Goal: Information Seeking & Learning: Learn about a topic

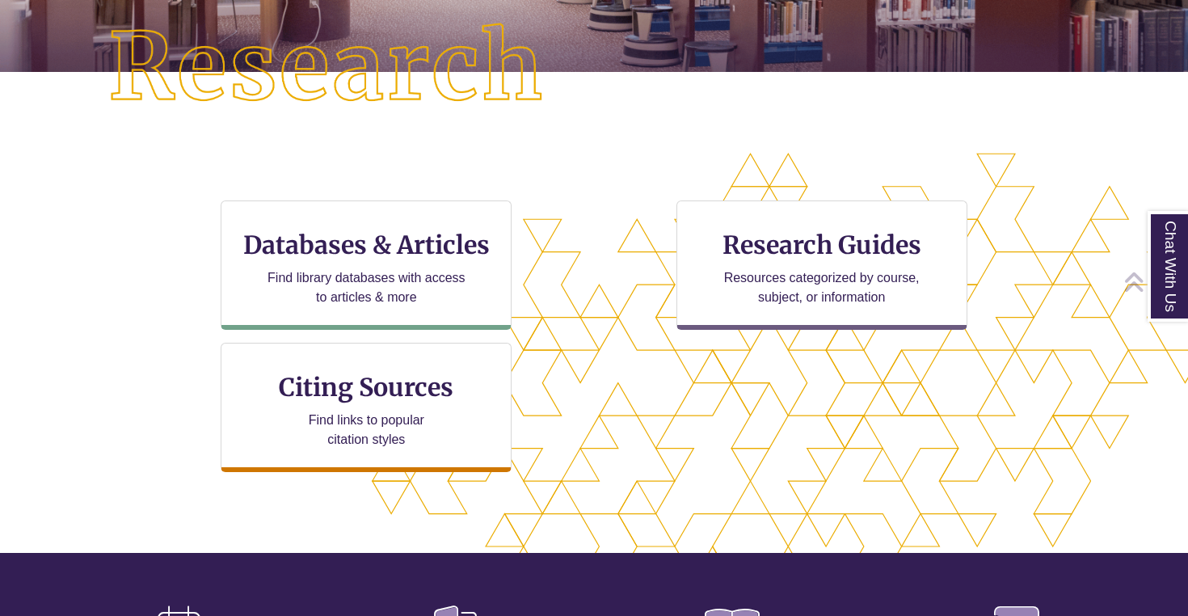
scroll to position [423, 0]
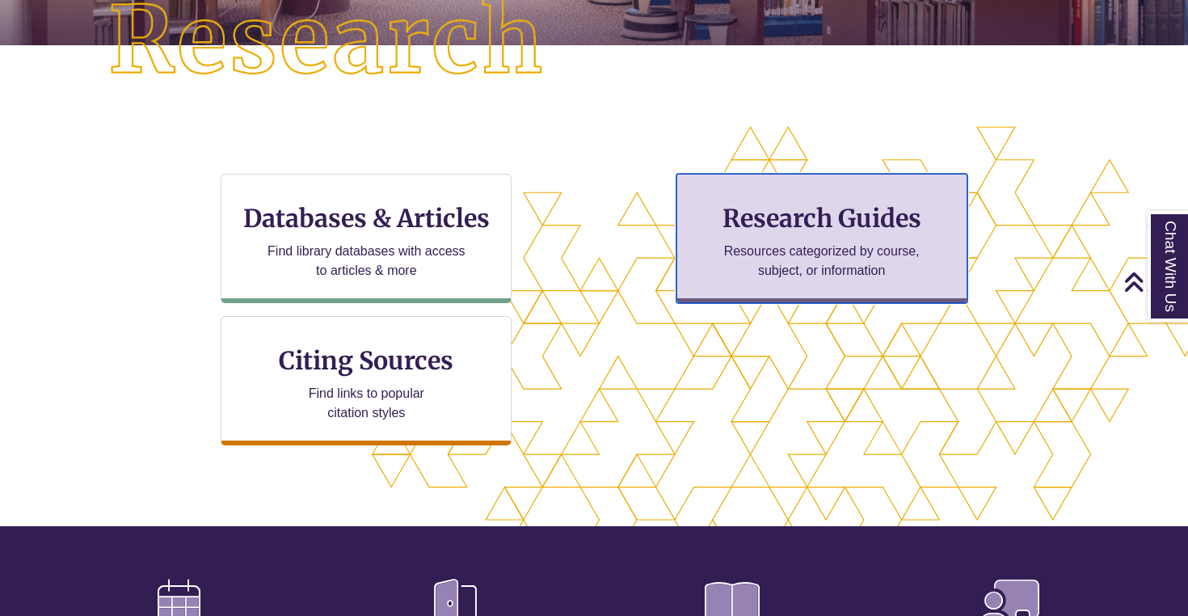
click at [806, 243] on p "Resources categorized by course, subject, or information" at bounding box center [821, 261] width 211 height 39
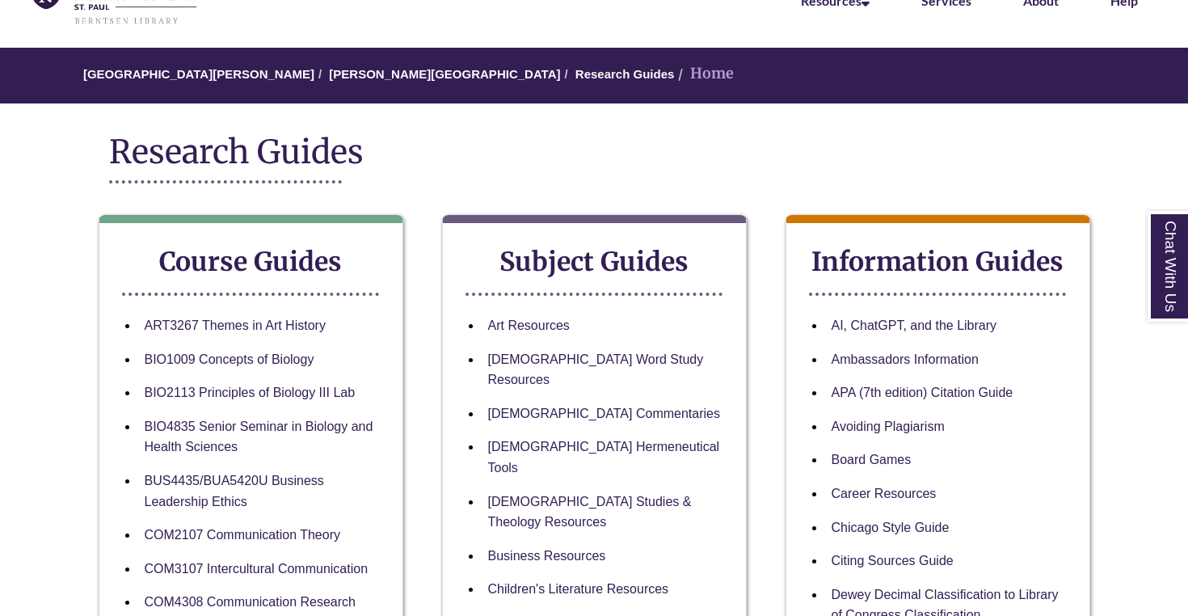
scroll to position [107, 0]
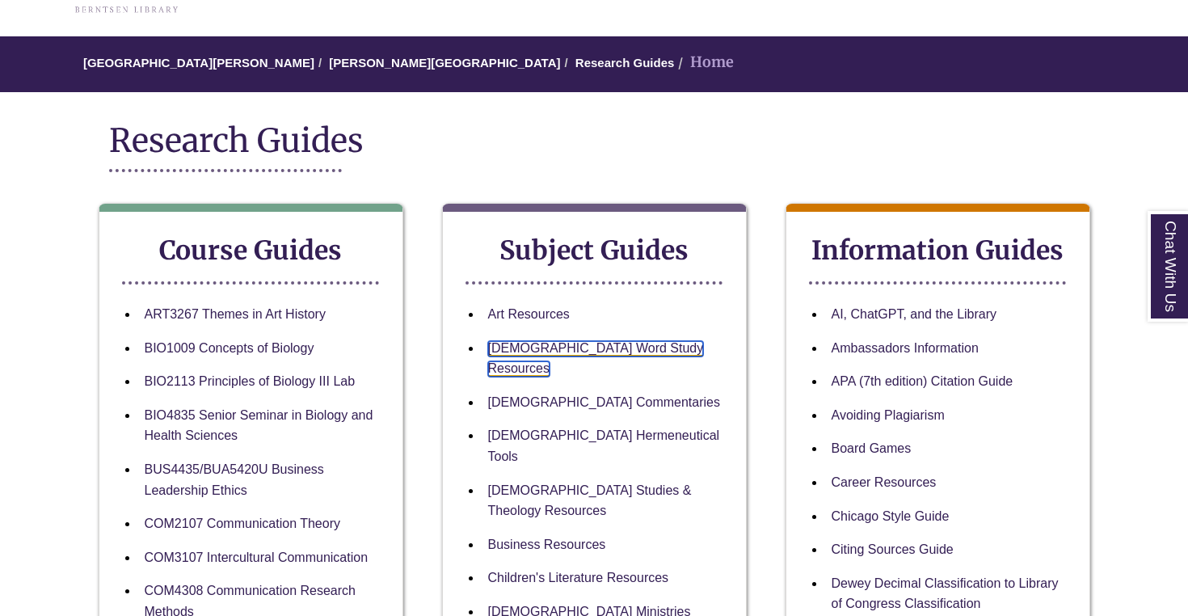
click at [566, 349] on link "[DEMOGRAPHIC_DATA] Word Study Resources" at bounding box center [596, 359] width 216 height 36
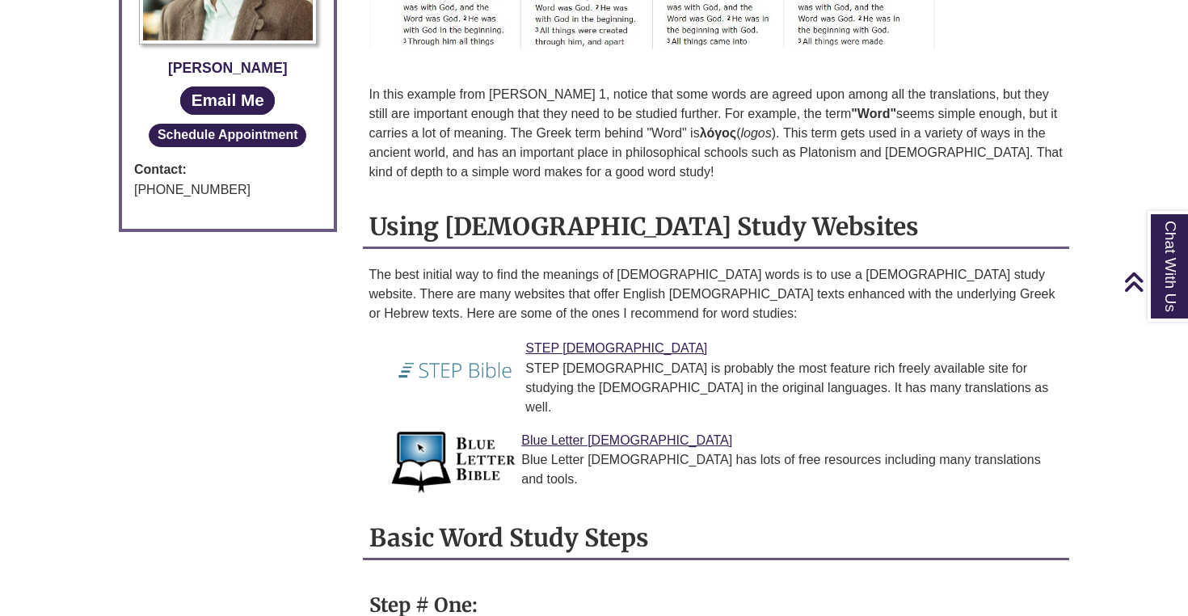
scroll to position [1063, 0]
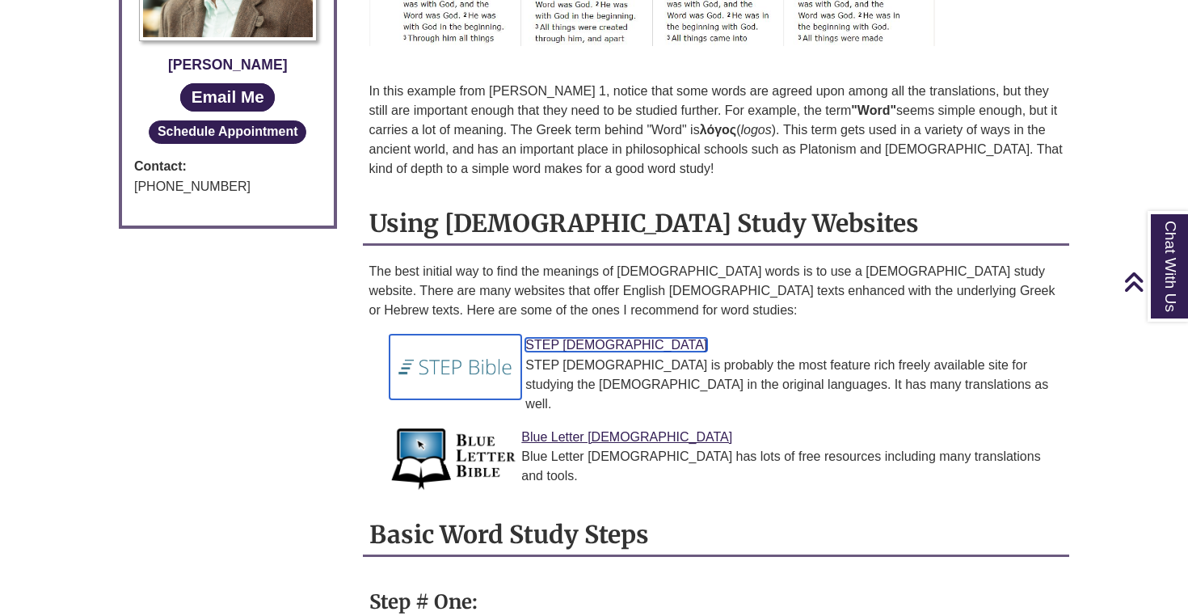
click at [547, 338] on link "STEP [DEMOGRAPHIC_DATA]" at bounding box center [616, 345] width 182 height 14
